Goal: Information Seeking & Learning: Learn about a topic

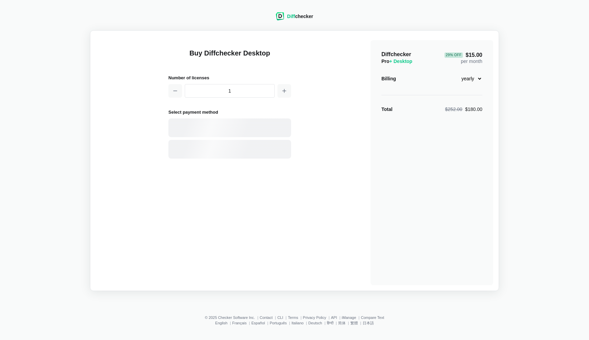
drag, startPoint x: 217, startPoint y: 124, endPoint x: 253, endPoint y: 107, distance: 40.1
click at [217, 124] on div at bounding box center [229, 128] width 123 height 19
click at [284, 89] on icon "button" at bounding box center [283, 90] width 5 height 5
click at [163, 92] on div "Buy Diffchecker Desktop Number of licenses 2 Select payment method Visa MasterC…" at bounding box center [294, 160] width 397 height 249
click at [177, 91] on icon "button" at bounding box center [174, 90] width 5 height 5
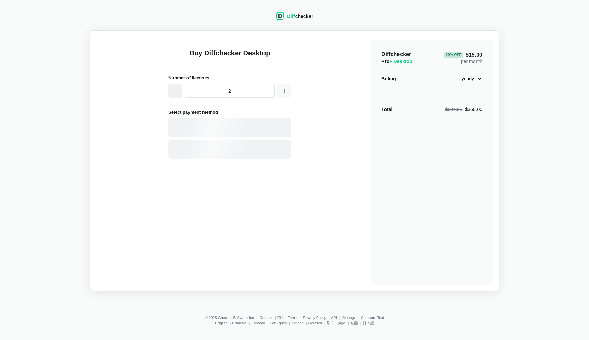
type input "1"
drag, startPoint x: 482, startPoint y: 77, endPoint x: 473, endPoint y: 64, distance: 15.0
click at [473, 64] on div "Diffchecker Pro + Desktop 29 % Off $15.00 per month Billing monthly yearly Tota…" at bounding box center [431, 162] width 123 height 245
select select "desktop-monthly-21"
click at [496, 95] on main "Buy Diffchecker Desktop Number of licenses 1 Select payment method Visa MasterC…" at bounding box center [294, 160] width 409 height 261
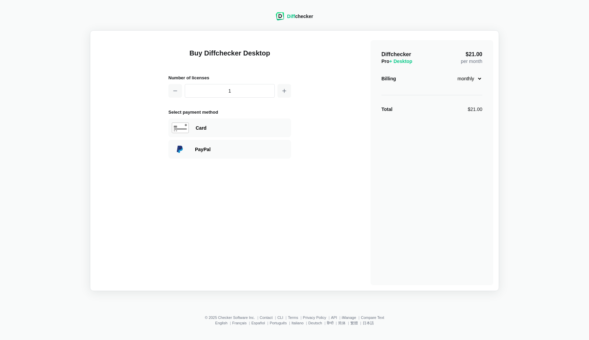
click at [258, 48] on h1 "Buy Diffchecker Desktop" at bounding box center [229, 57] width 123 height 18
click at [288, 22] on div "Diff checker" at bounding box center [294, 17] width 37 height 10
click at [289, 11] on header "Diff checker" at bounding box center [293, 17] width 53 height 26
click at [288, 18] on span "Diff" at bounding box center [291, 16] width 8 height 5
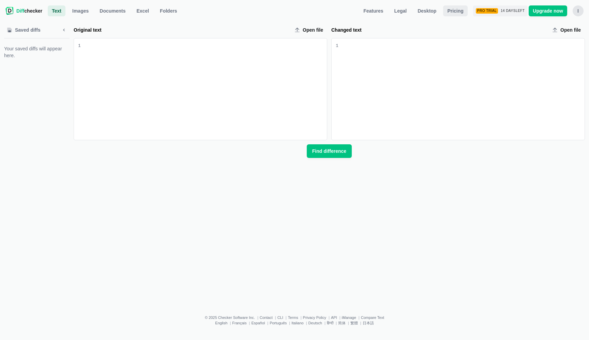
click at [456, 11] on span "Pricing" at bounding box center [455, 10] width 19 height 7
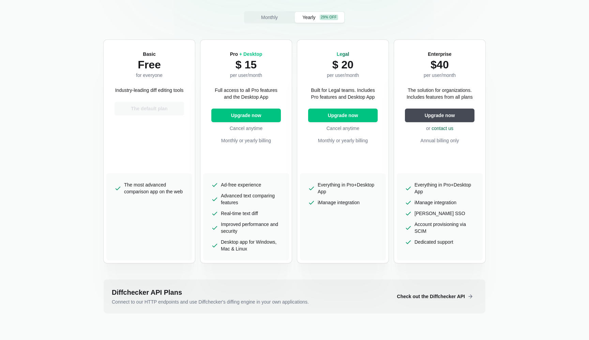
scroll to position [130, 0]
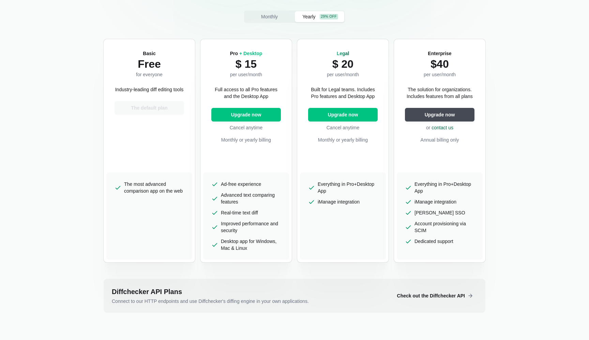
click at [159, 183] on span "The most advanced comparison app on the web" at bounding box center [154, 188] width 60 height 14
drag, startPoint x: 159, startPoint y: 183, endPoint x: 170, endPoint y: 199, distance: 19.6
click at [170, 194] on span "The most advanced comparison app on the web" at bounding box center [154, 188] width 60 height 14
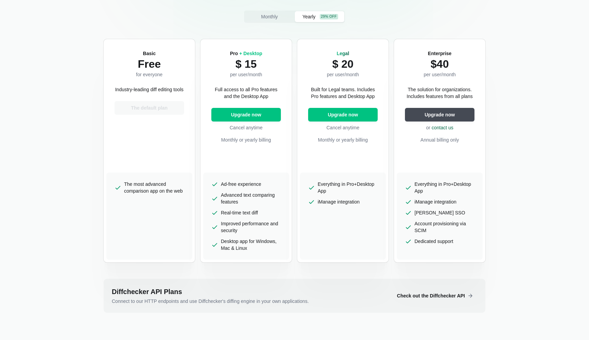
click at [222, 184] on span "Ad-free experience" at bounding box center [241, 184] width 40 height 7
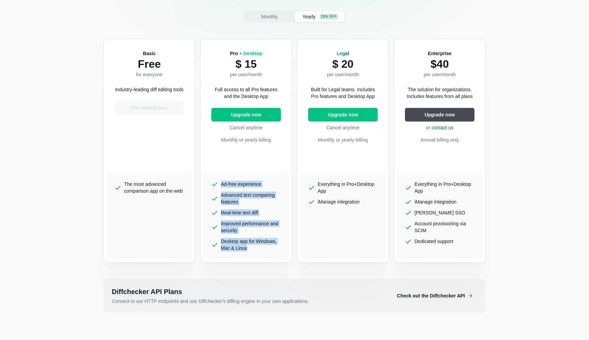
drag, startPoint x: 222, startPoint y: 184, endPoint x: 250, endPoint y: 250, distance: 71.9
click at [250, 251] on ul "Ad-free experience Advanced text comparing features Real-time text diff Improve…" at bounding box center [246, 216] width 86 height 87
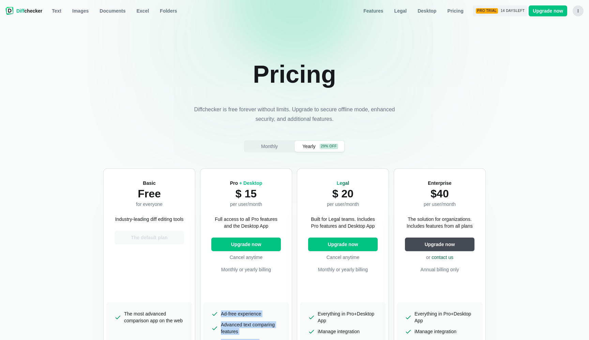
scroll to position [0, 0]
